Goal: Communication & Community: Answer question/provide support

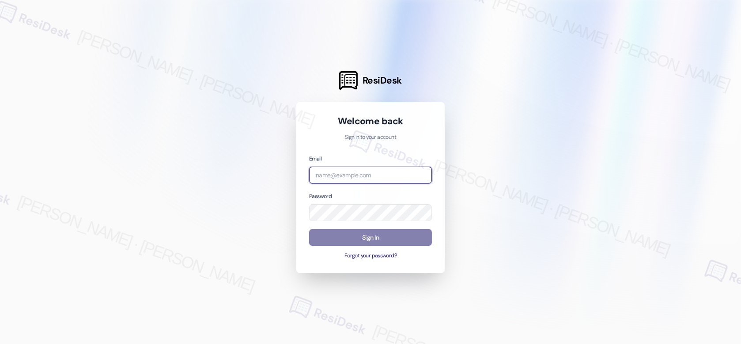
click at [356, 167] on input "email" at bounding box center [370, 175] width 123 height 17
type input "[EMAIL_ADDRESS][PERSON_NAME][PERSON_NAME][PERSON_NAME][PERSON_NAME][DOMAIN_NAME]"
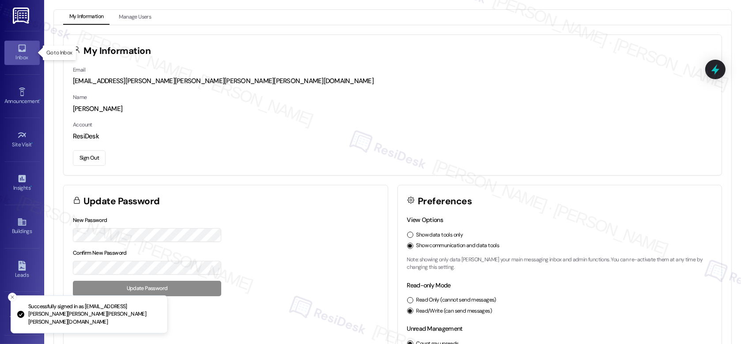
click at [7, 49] on link "Inbox" at bounding box center [21, 53] width 35 height 24
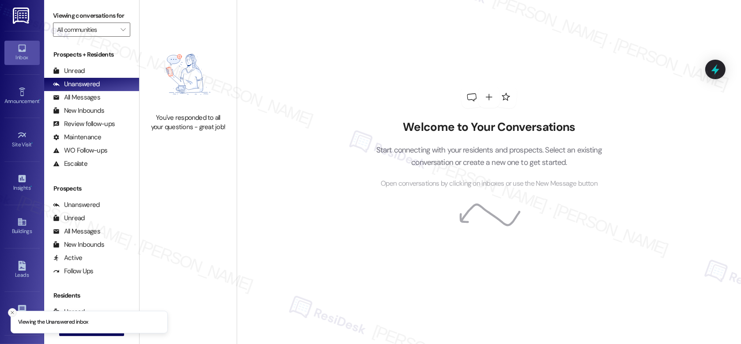
click at [12, 312] on line "Close toast" at bounding box center [12, 312] width 3 height 3
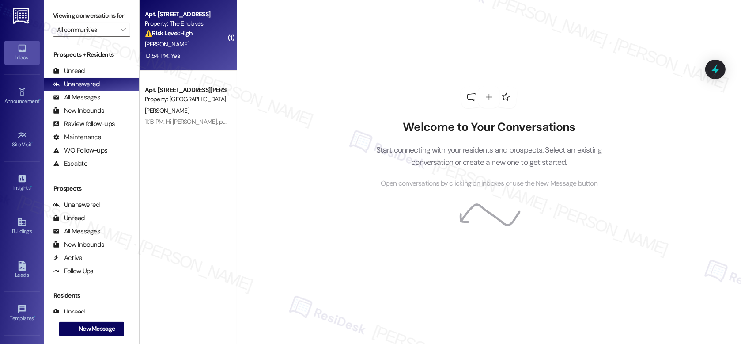
click at [178, 43] on div "[PERSON_NAME]" at bounding box center [185, 44] width 83 height 11
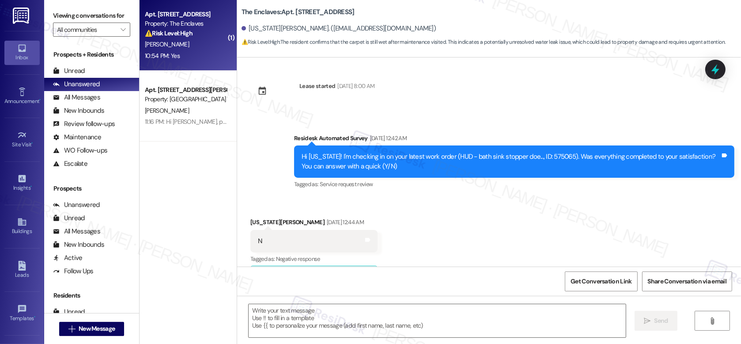
click at [178, 43] on div "[PERSON_NAME]" at bounding box center [185, 44] width 83 height 11
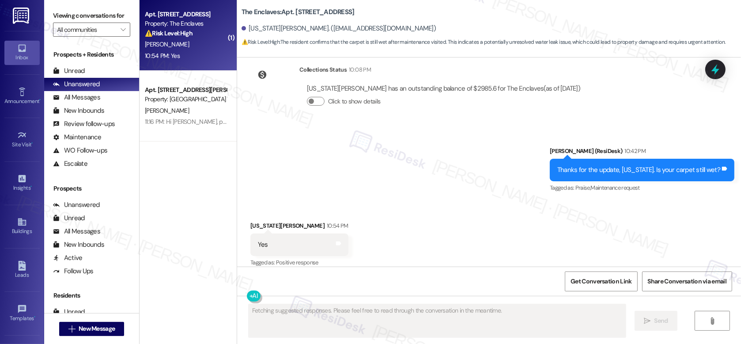
scroll to position [2285, 0]
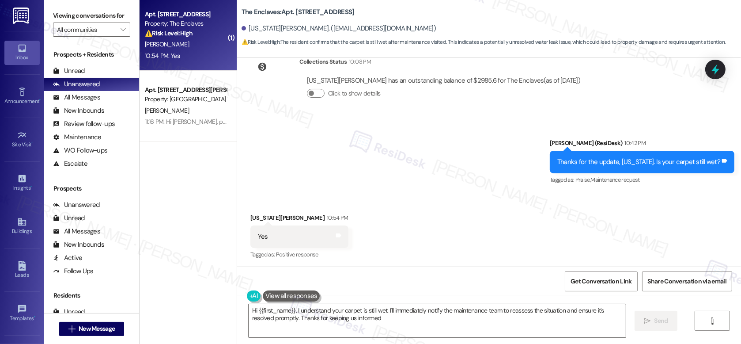
type textarea "Hi {{first_name}}, I understand your carpet is still wet. I'll immediately noti…"
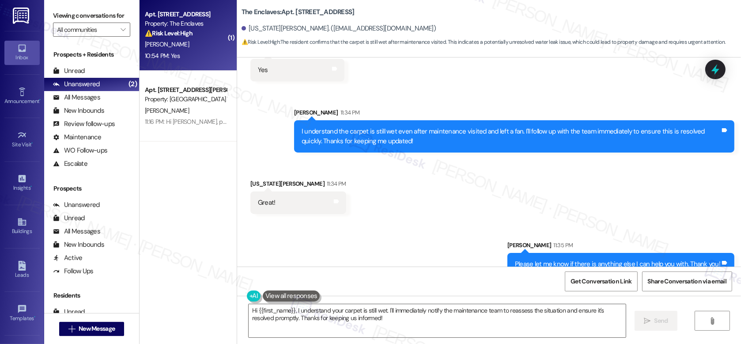
scroll to position [2602, 0]
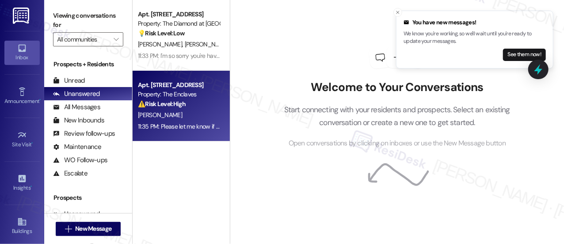
click at [154, 117] on div "[PERSON_NAME]" at bounding box center [178, 115] width 83 height 11
click at [154, 111] on div "[PERSON_NAME]" at bounding box center [178, 115] width 83 height 11
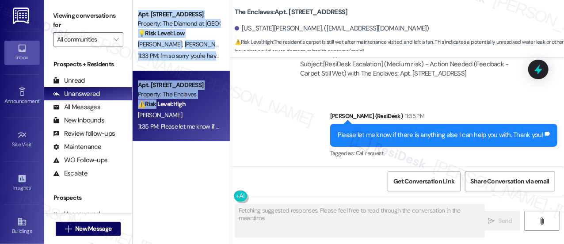
scroll to position [6, 0]
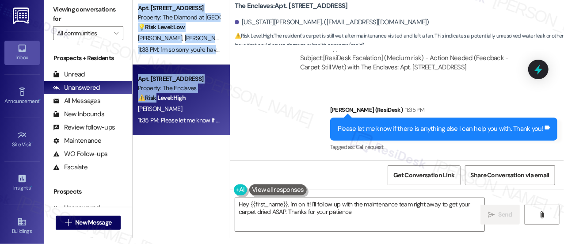
type textarea "Hey {{first_name}}, I'm on it! I'll follow up with the maintenance team right a…"
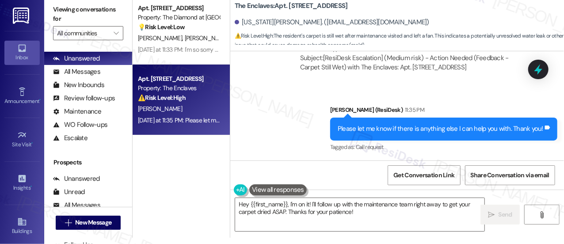
scroll to position [30, 0]
